Goal: Find specific page/section: Find specific page/section

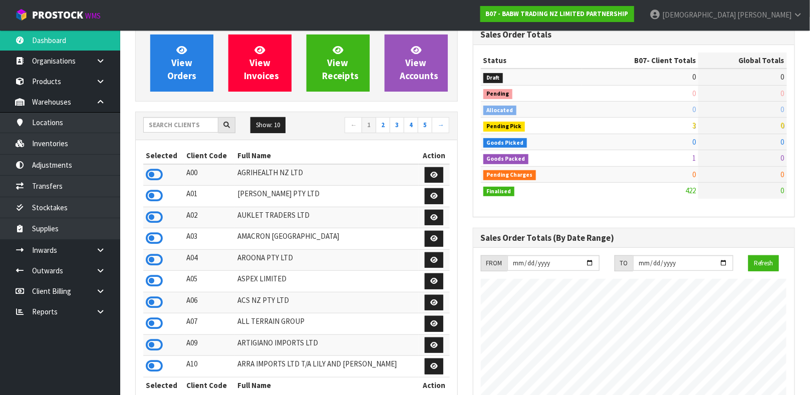
scroll to position [760, 337]
click at [177, 123] on input "text" at bounding box center [180, 125] width 75 height 16
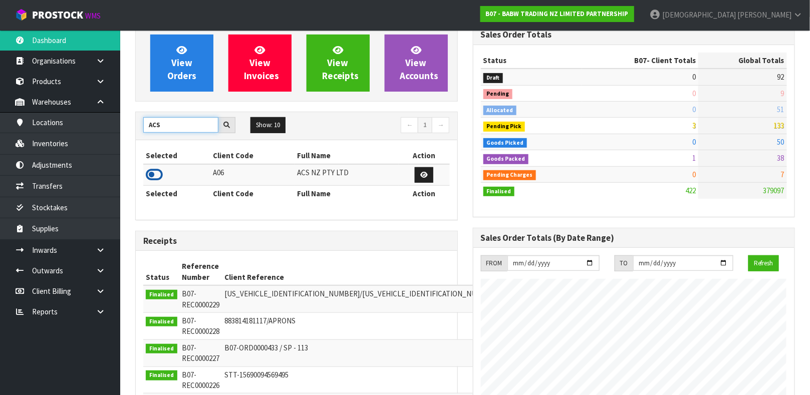
type input "ACS"
click at [152, 174] on icon at bounding box center [154, 174] width 17 height 15
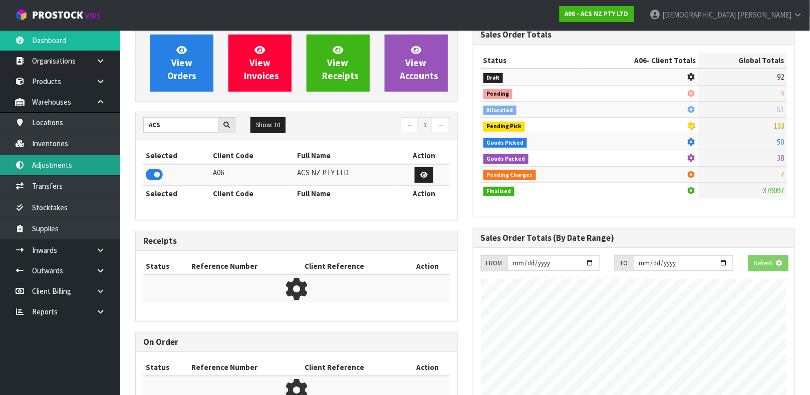
scroll to position [625, 337]
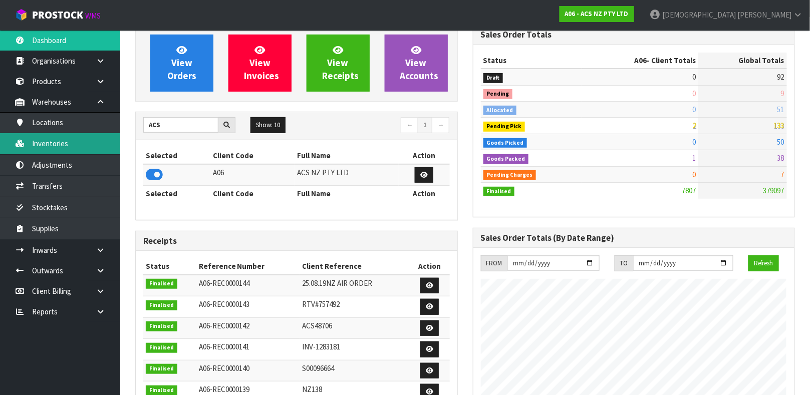
click at [82, 135] on link "Inventories" at bounding box center [60, 143] width 120 height 21
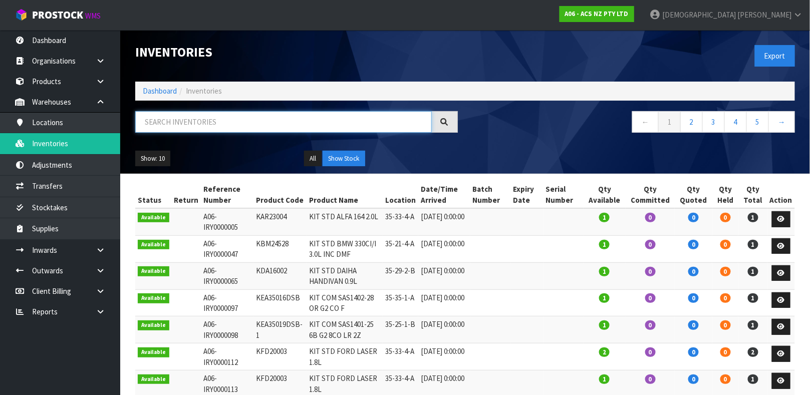
click at [163, 117] on input "text" at bounding box center [283, 122] width 296 height 22
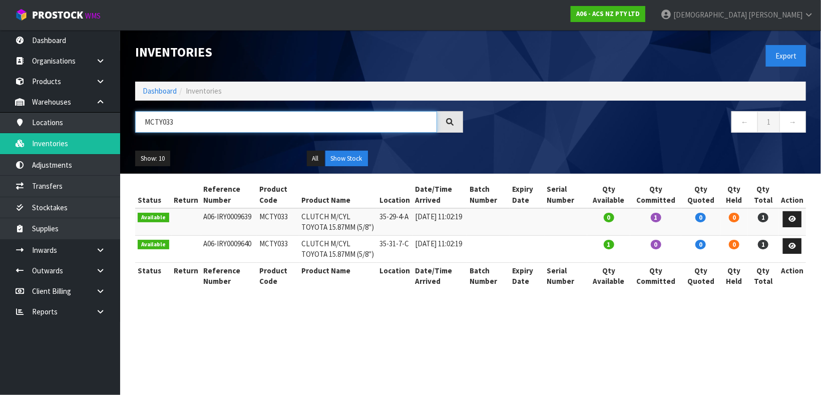
type input "MCTY033"
